Goal: Information Seeking & Learning: Learn about a topic

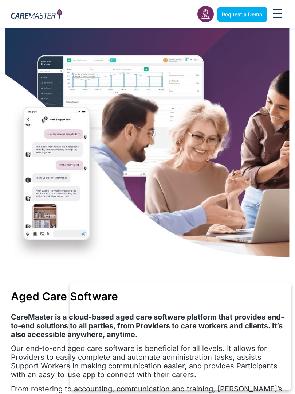
scroll to position [738, 0]
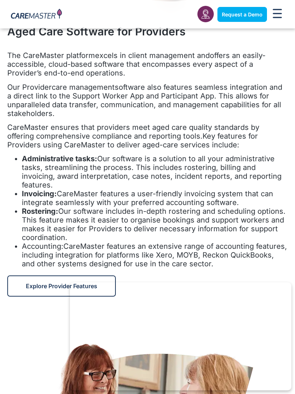
click at [246, 159] on span "Our software is a solution to all your administrative tasks, streamlining the p…" at bounding box center [152, 171] width 260 height 35
click at [241, 62] on p "The CareMaster platform excels in client management and offers an easily-access…" at bounding box center [147, 64] width 281 height 26
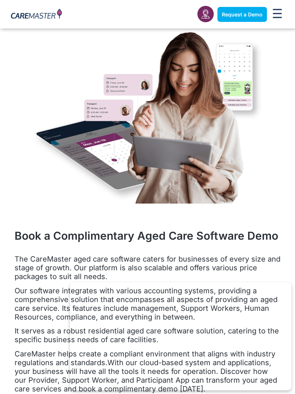
scroll to position [3174, 0]
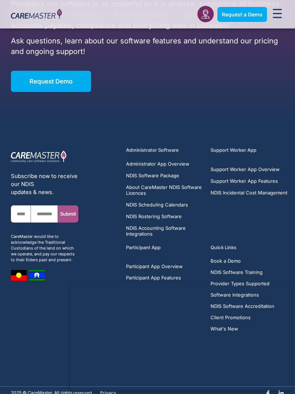
click at [247, 68] on div "The CareMaster NDIS Software is designed for all business sizes and growth traj…" at bounding box center [147, 34] width 281 height 121
click at [223, 71] on div "Request Demo" at bounding box center [147, 81] width 273 height 21
click at [248, 71] on div "Request Demo" at bounding box center [147, 81] width 273 height 21
click at [215, 71] on div "Request Demo" at bounding box center [147, 81] width 273 height 21
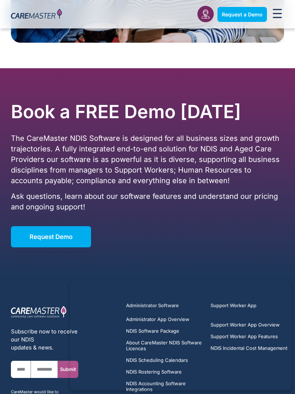
scroll to position [3019, 0]
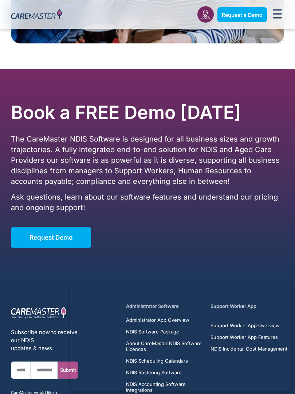
click at [246, 69] on section "Book a FREE Demo [DATE] The CareMaster NDIS Software is designed for all busine…" at bounding box center [147, 173] width 295 height 208
click at [247, 133] on p "The CareMaster NDIS Software is designed for all business sizes and growth traj…" at bounding box center [147, 159] width 273 height 53
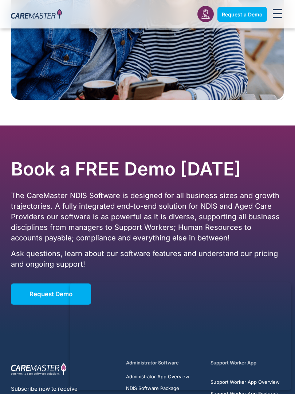
scroll to position [2962, 0]
click at [93, 126] on section "Book a FREE Demo [DATE] The CareMaster NDIS Software is designed for all busine…" at bounding box center [147, 230] width 295 height 208
click at [222, 61] on img at bounding box center [147, 18] width 273 height 163
click at [245, 63] on img at bounding box center [147, 18] width 273 height 163
click at [251, 65] on img at bounding box center [147, 18] width 273 height 163
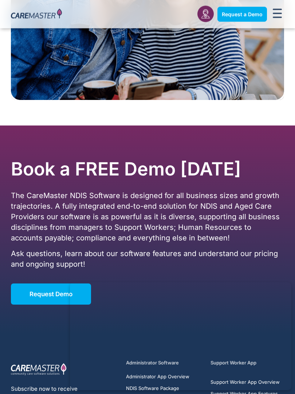
click at [243, 63] on img at bounding box center [147, 18] width 273 height 163
click at [216, 151] on div "Book a FREE Demo [DATE]" at bounding box center [147, 169] width 281 height 36
click at [218, 155] on h2 "Book a FREE Demo [DATE]" at bounding box center [147, 169] width 273 height 28
click at [248, 155] on h2 "Book a FREE Demo [DATE]" at bounding box center [147, 169] width 273 height 28
click at [67, 306] on section "Book a FREE Demo [DATE] The CareMaster NDIS Software is designed for all busine…" at bounding box center [147, 230] width 295 height 208
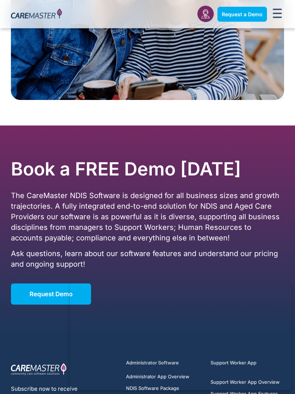
click at [241, 62] on img at bounding box center [147, 18] width 273 height 163
click at [217, 126] on section "Book a FREE Demo [DATE] The CareMaster NDIS Software is designed for all busine…" at bounding box center [147, 230] width 295 height 208
click at [189, 126] on section "Book a FREE Demo [DATE] The CareMaster NDIS Software is designed for all busine…" at bounding box center [147, 230] width 295 height 208
